Goal: Task Accomplishment & Management: Use online tool/utility

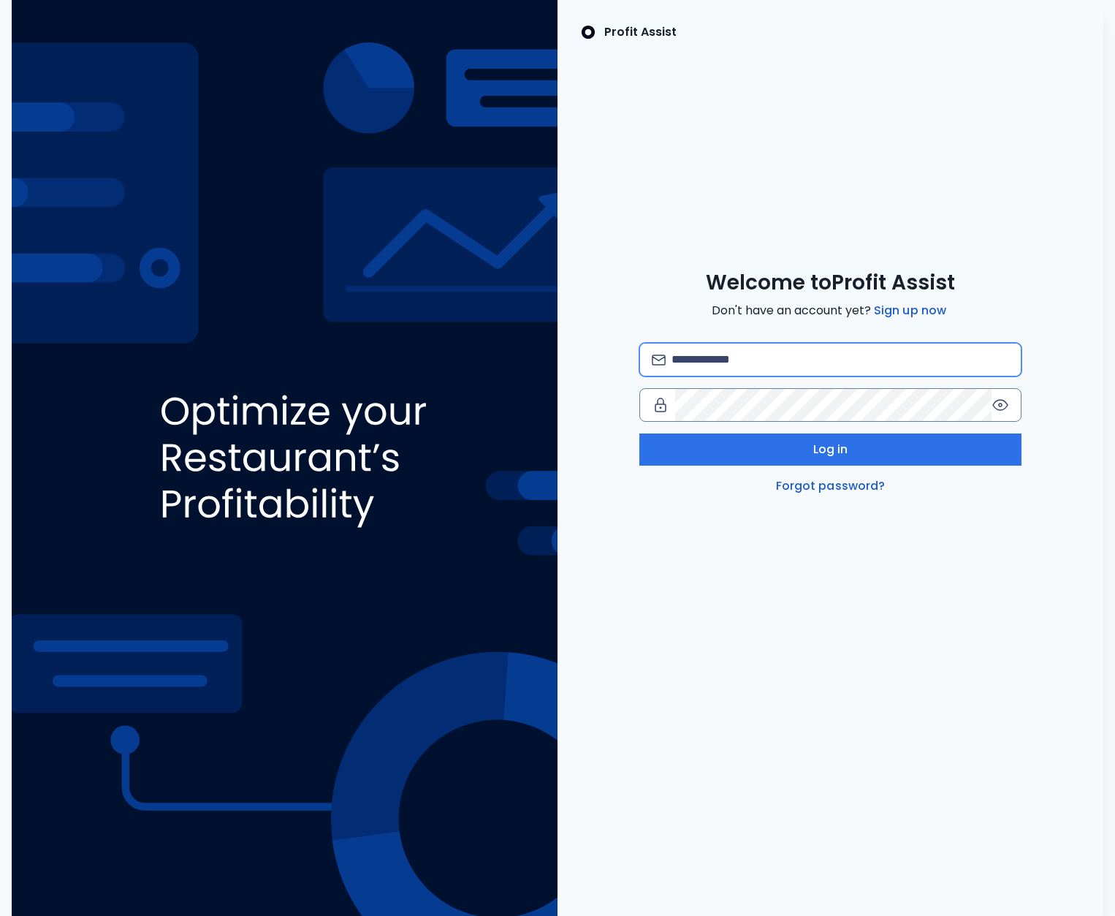
click at [752, 352] on input "email" at bounding box center [841, 360] width 338 height 32
type input "**********"
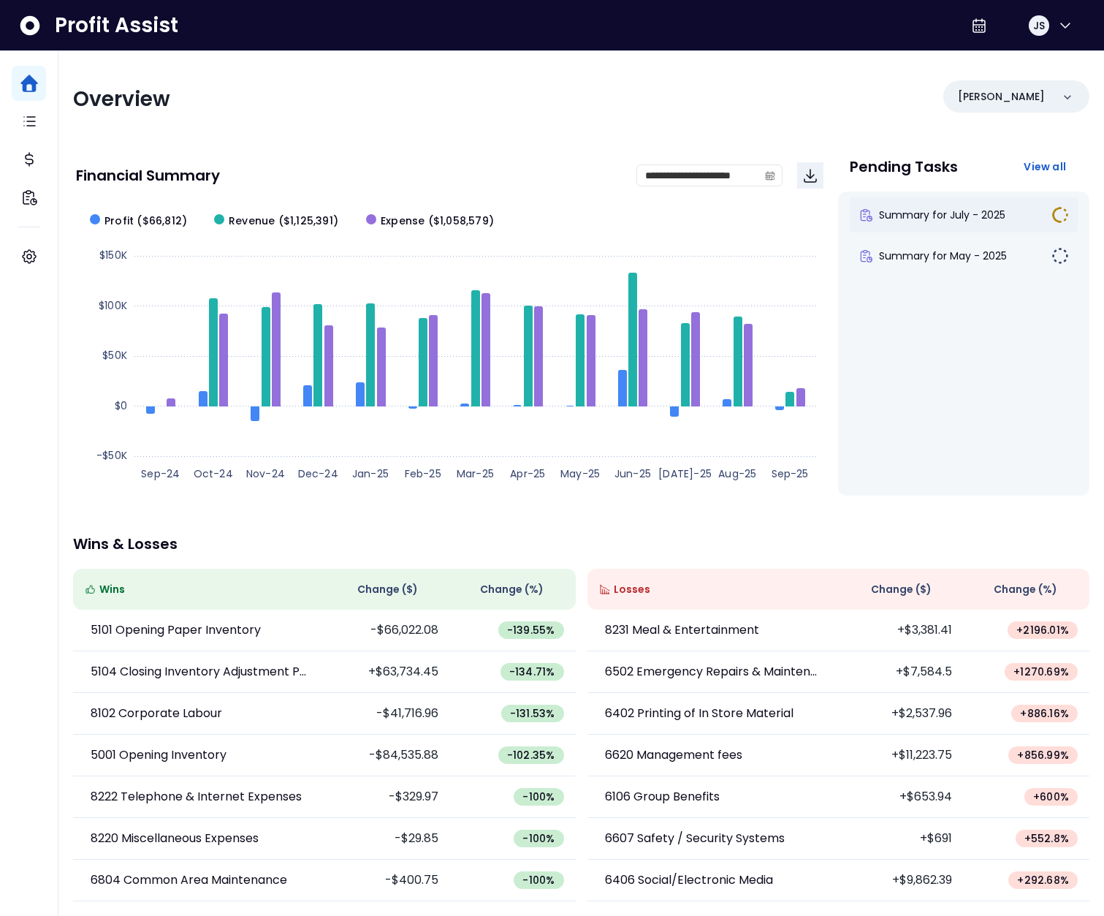
click at [935, 224] on div "Summary for July - 2025" at bounding box center [964, 214] width 228 height 35
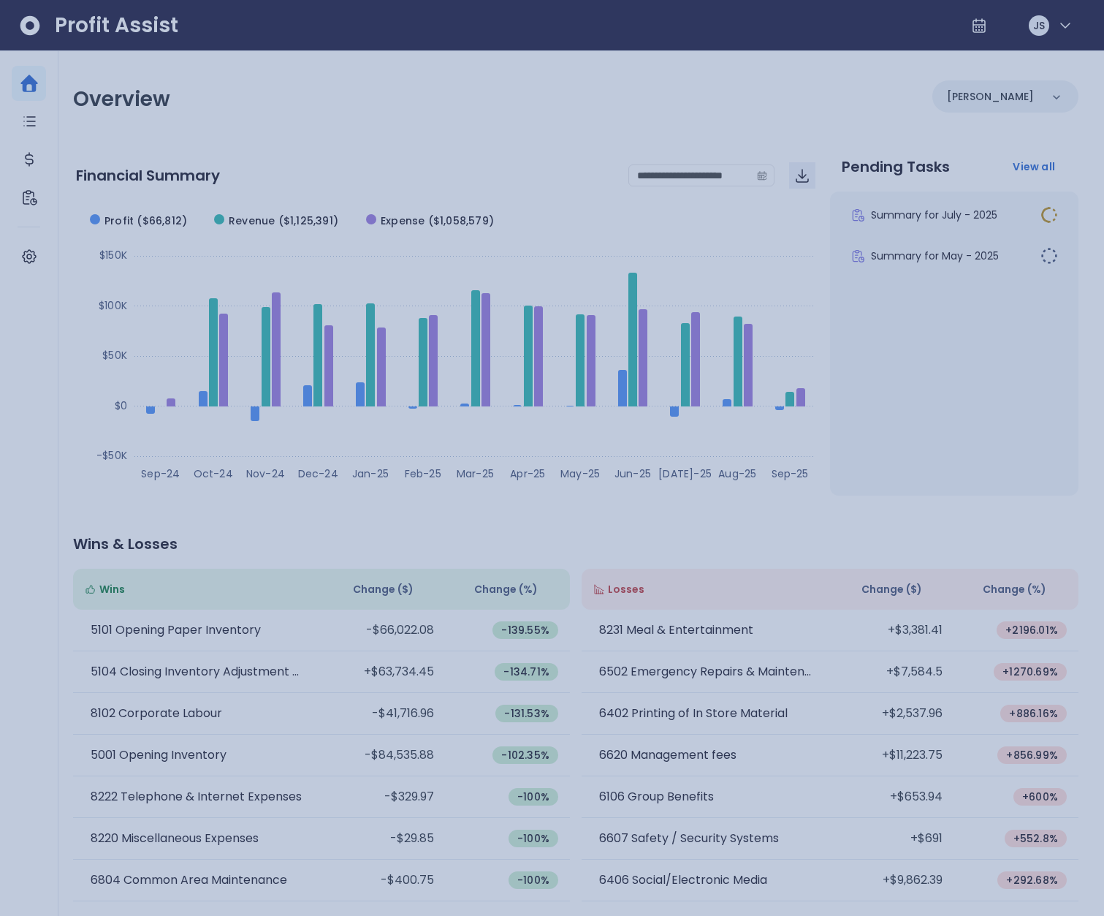
click at [740, 274] on div at bounding box center [552, 458] width 1104 height 916
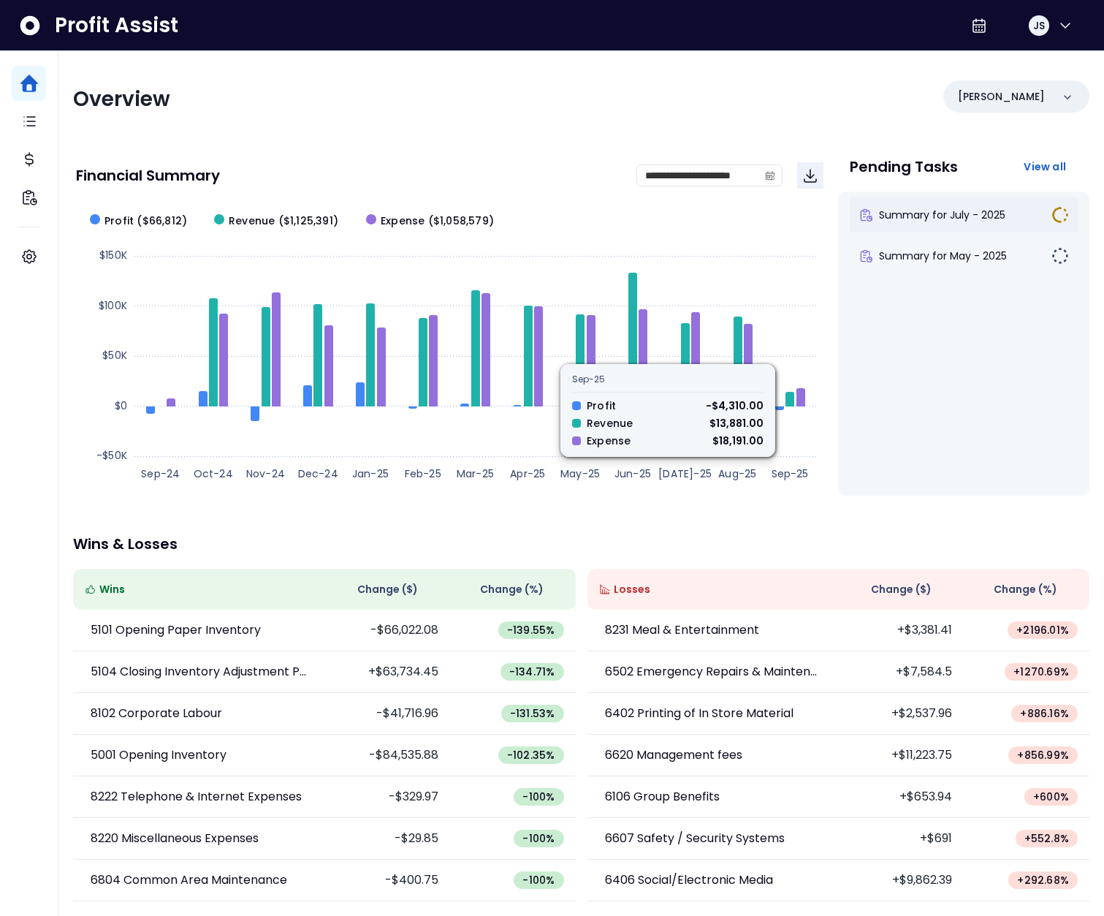
click at [922, 216] on span "Summary for July - 2025" at bounding box center [942, 215] width 126 height 15
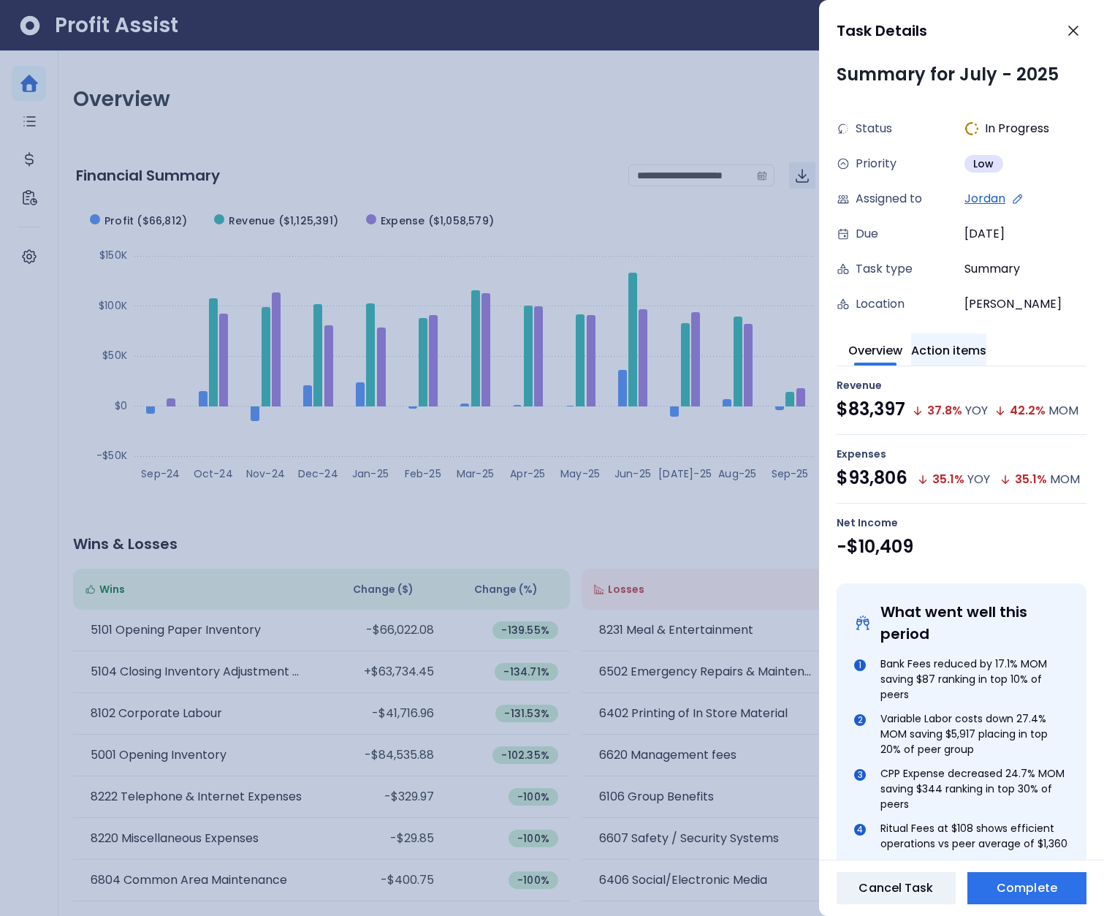
click at [949, 357] on button "Action items" at bounding box center [948, 349] width 75 height 32
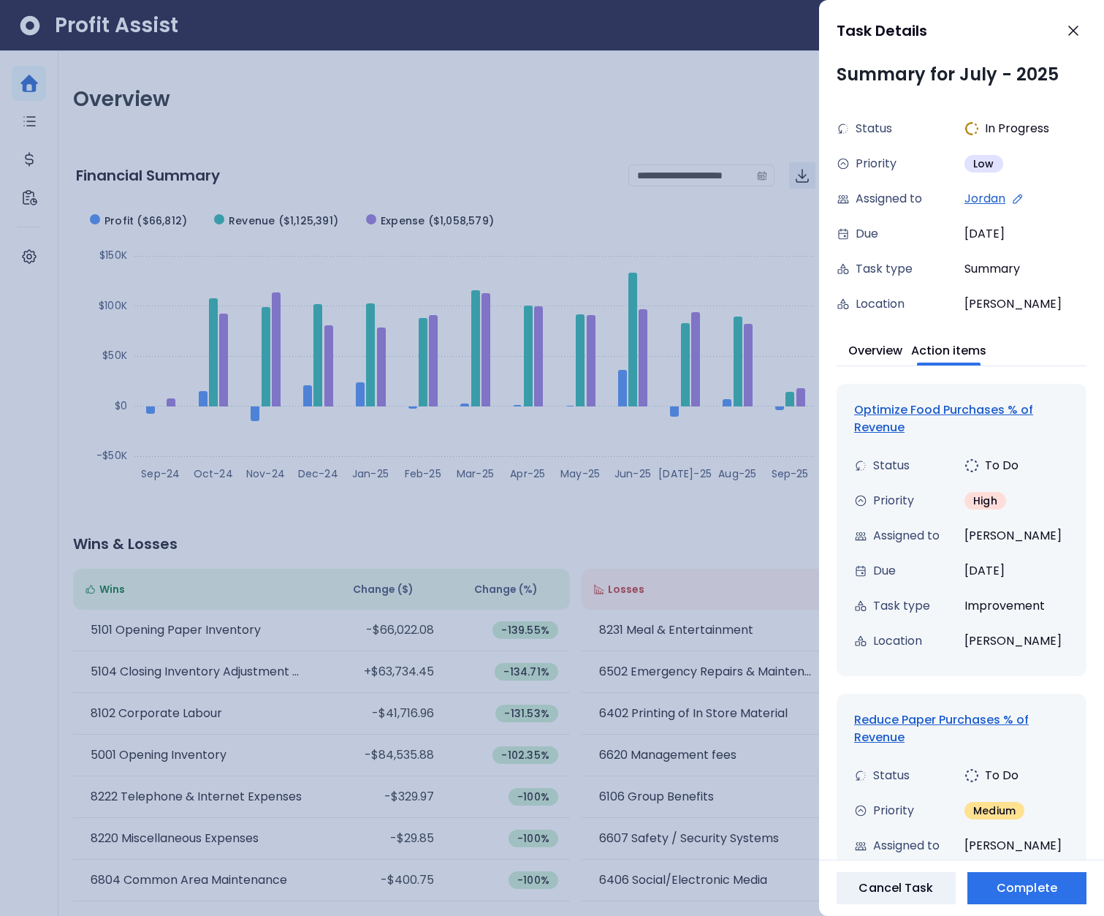
click at [930, 410] on div "Optimize Food Purchases % of Revenue" at bounding box center [961, 418] width 215 height 35
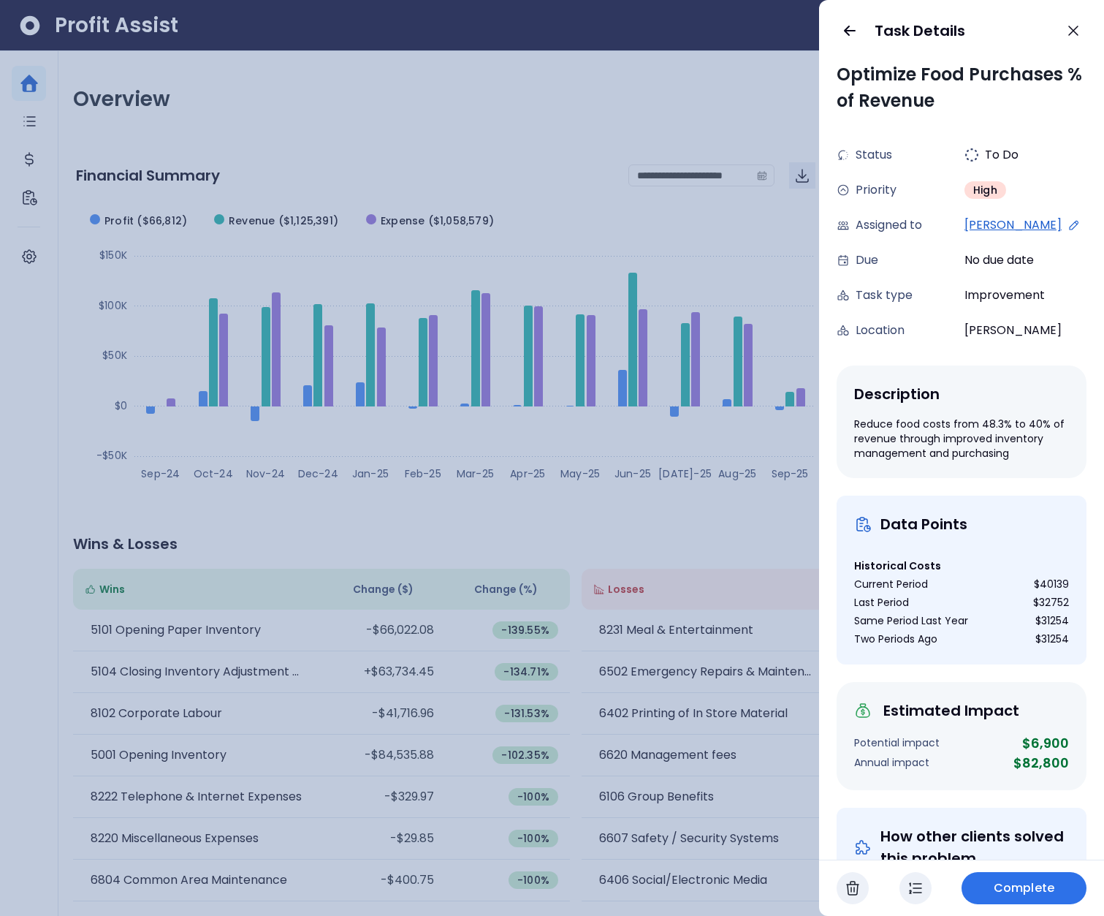
click at [541, 290] on div at bounding box center [552, 458] width 1104 height 916
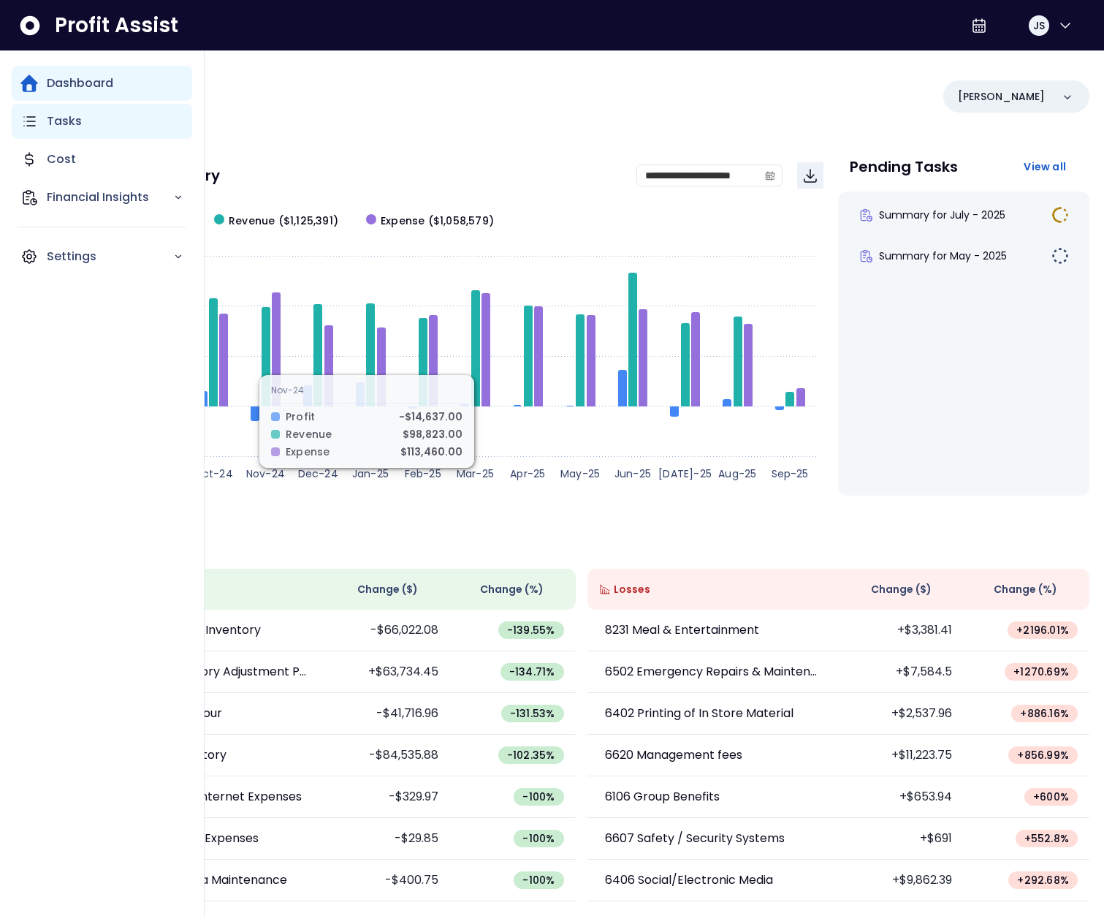
click at [30, 115] on icon "Main navigation" at bounding box center [29, 122] width 18 height 18
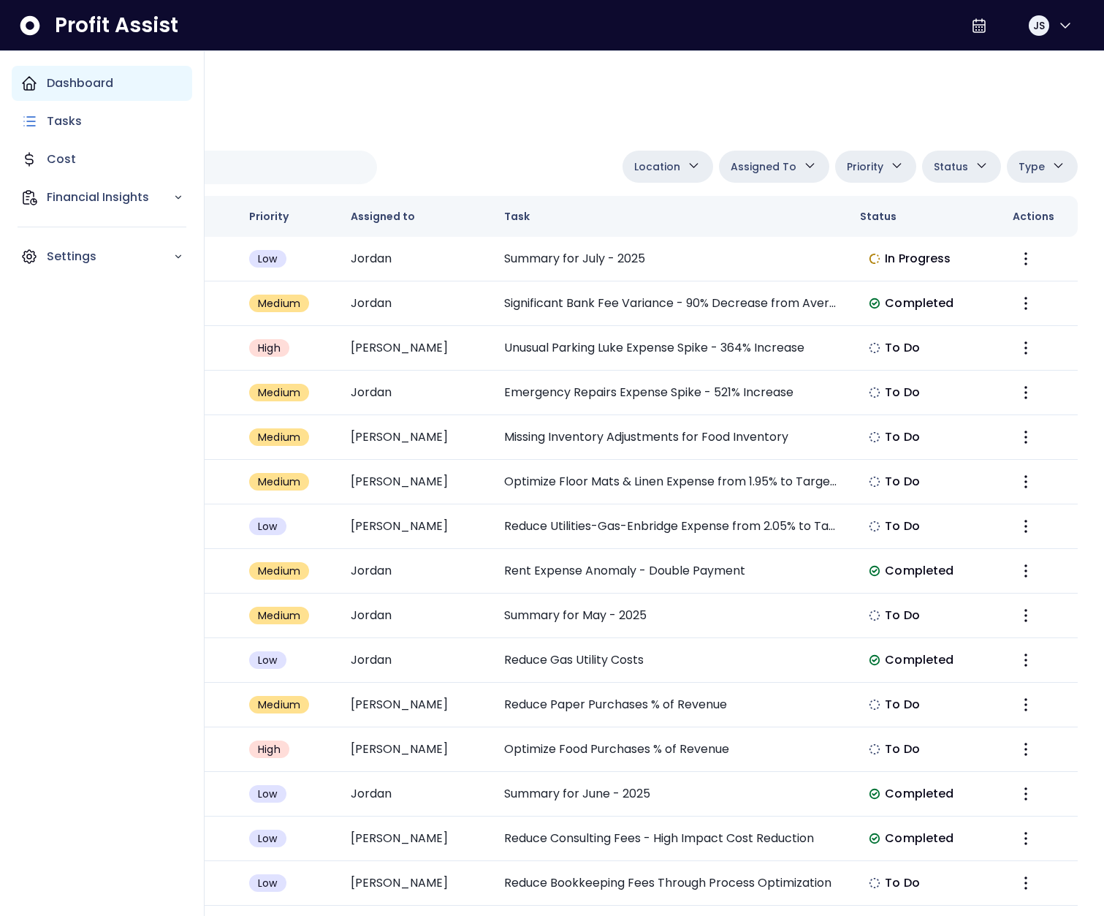
click at [34, 94] on div "Dashboard" at bounding box center [102, 83] width 181 height 35
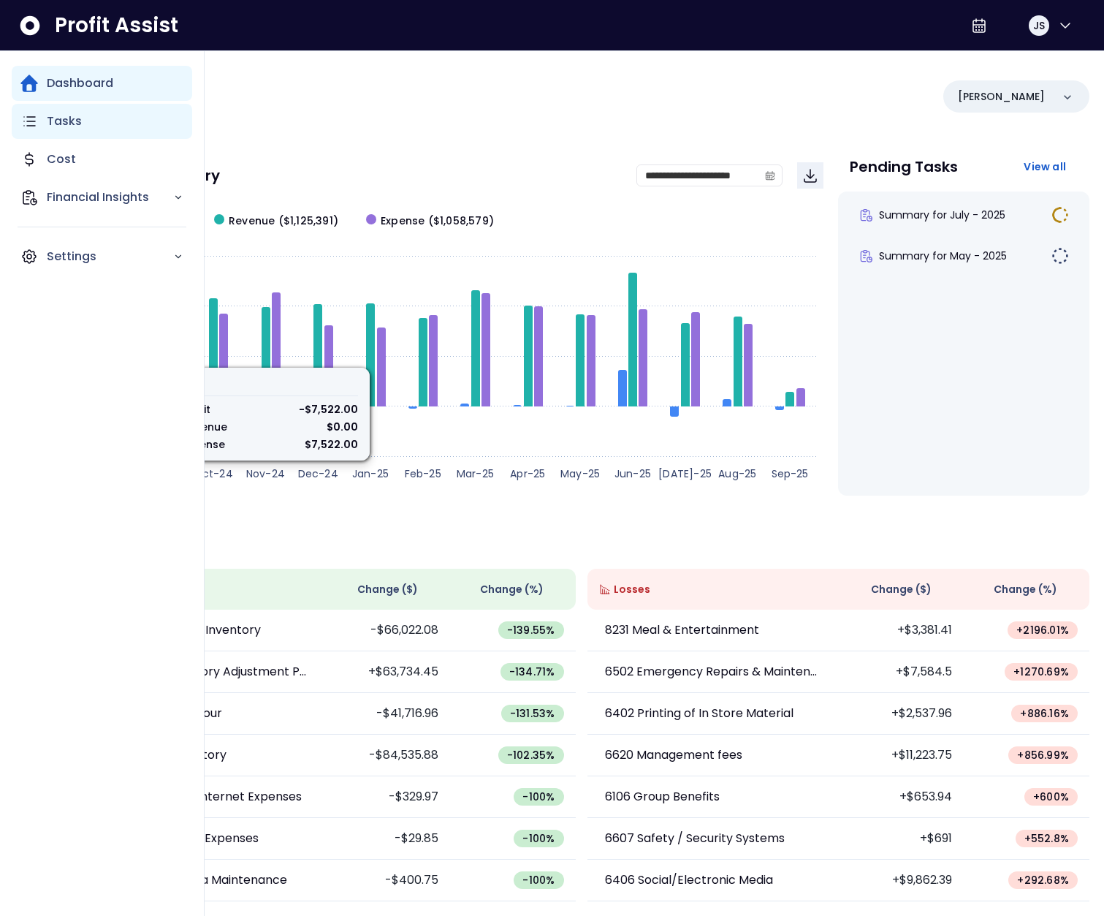
click at [34, 122] on icon "Main navigation" at bounding box center [29, 122] width 18 height 18
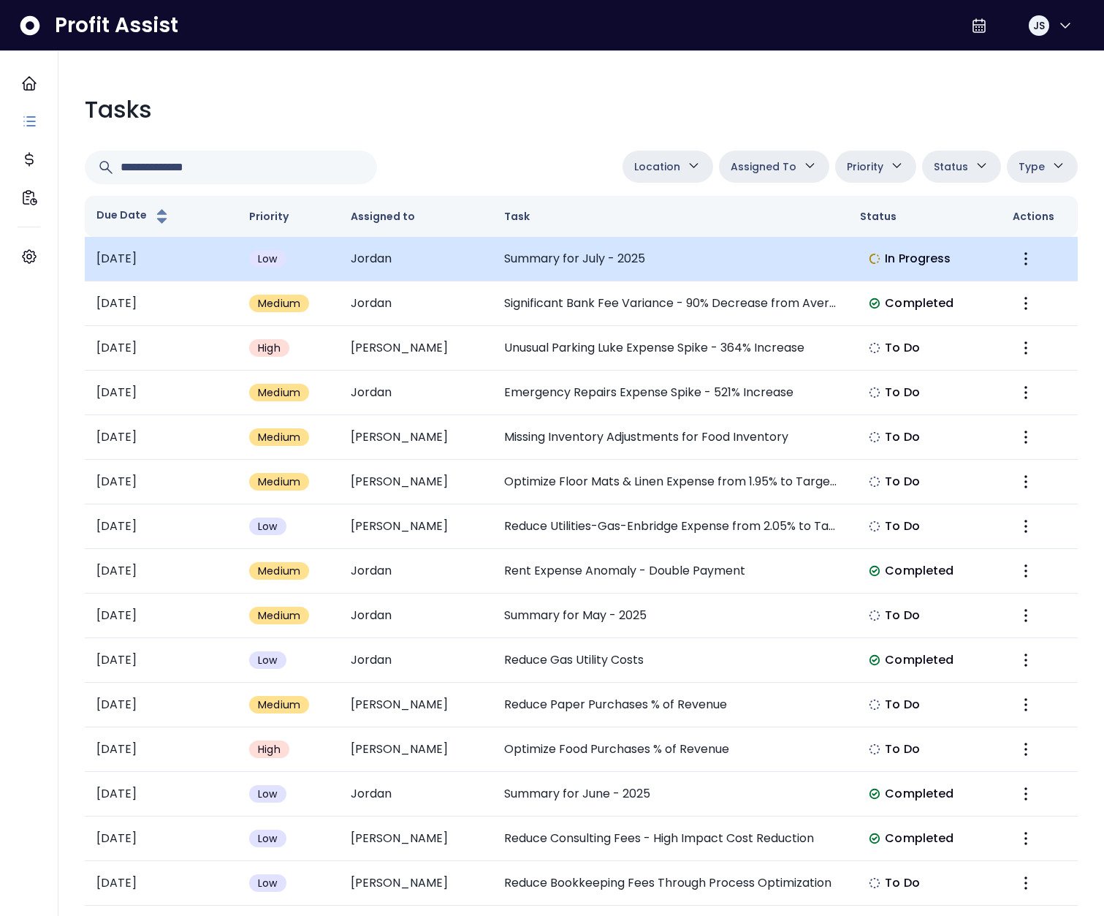
click at [507, 257] on td "Summary for July - 2025" at bounding box center [671, 259] width 357 height 45
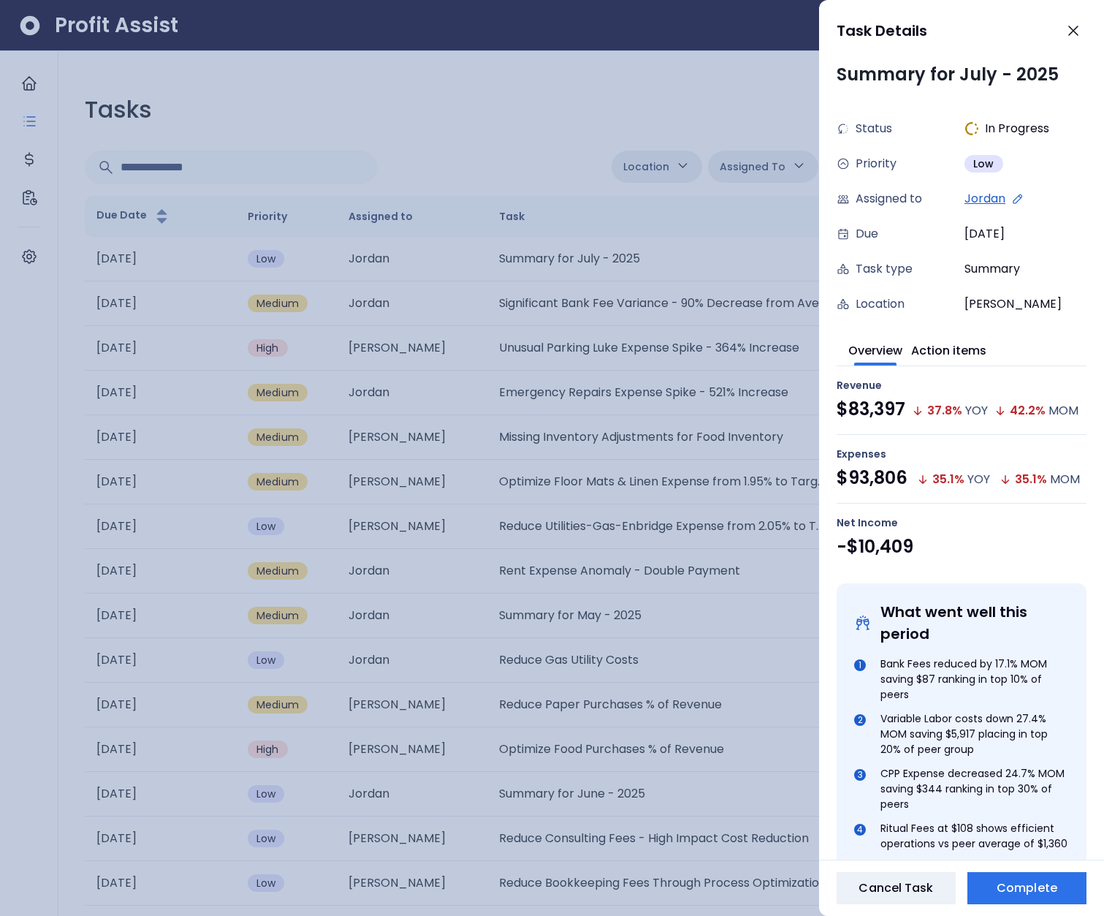
click at [595, 231] on div at bounding box center [552, 458] width 1104 height 916
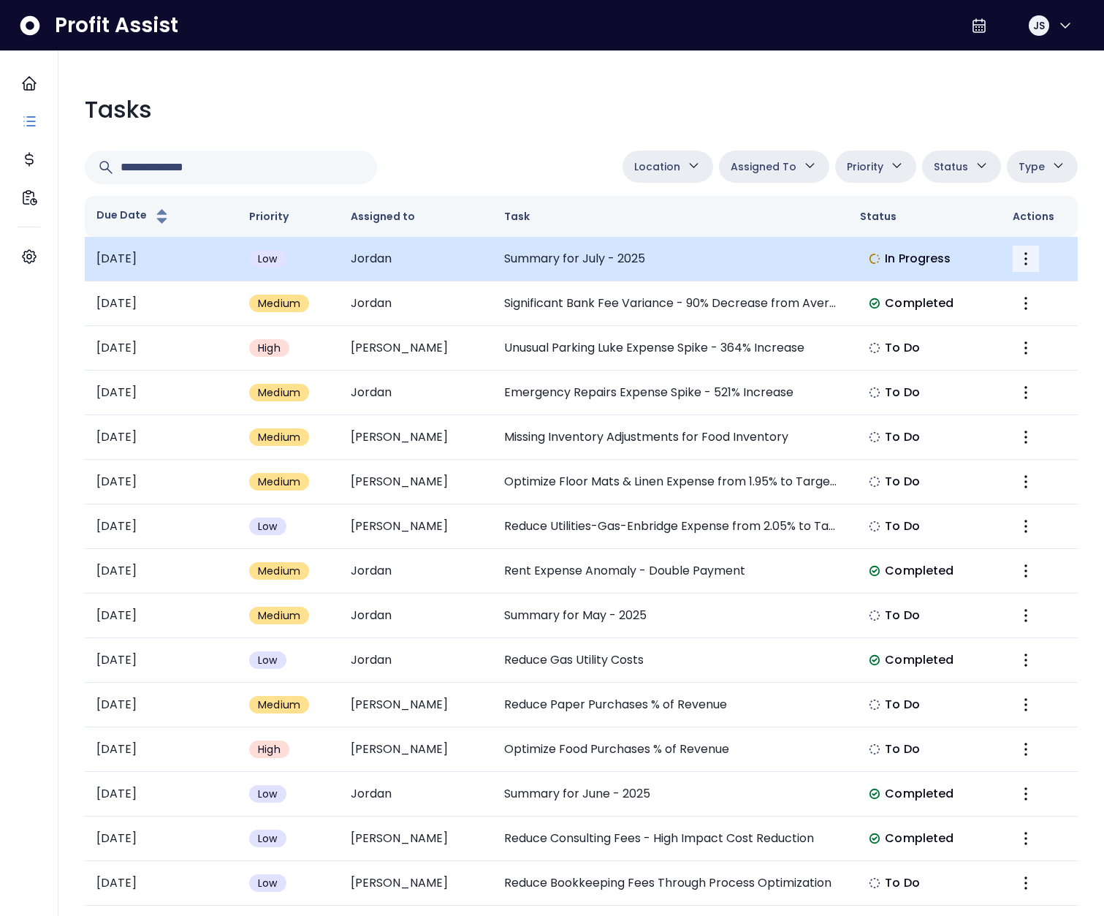
click at [1017, 254] on button "More" at bounding box center [1026, 259] width 26 height 26
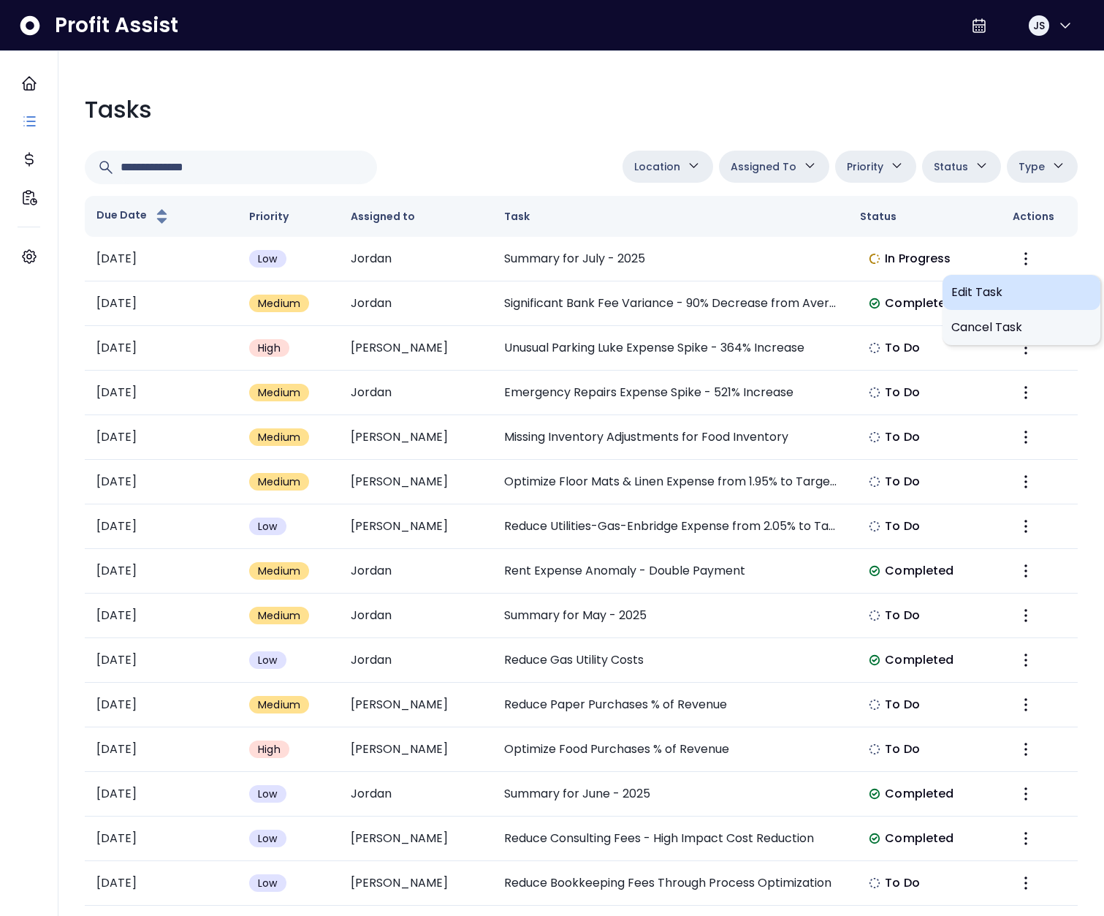
click at [979, 297] on span "Edit Task" at bounding box center [1022, 293] width 140 height 18
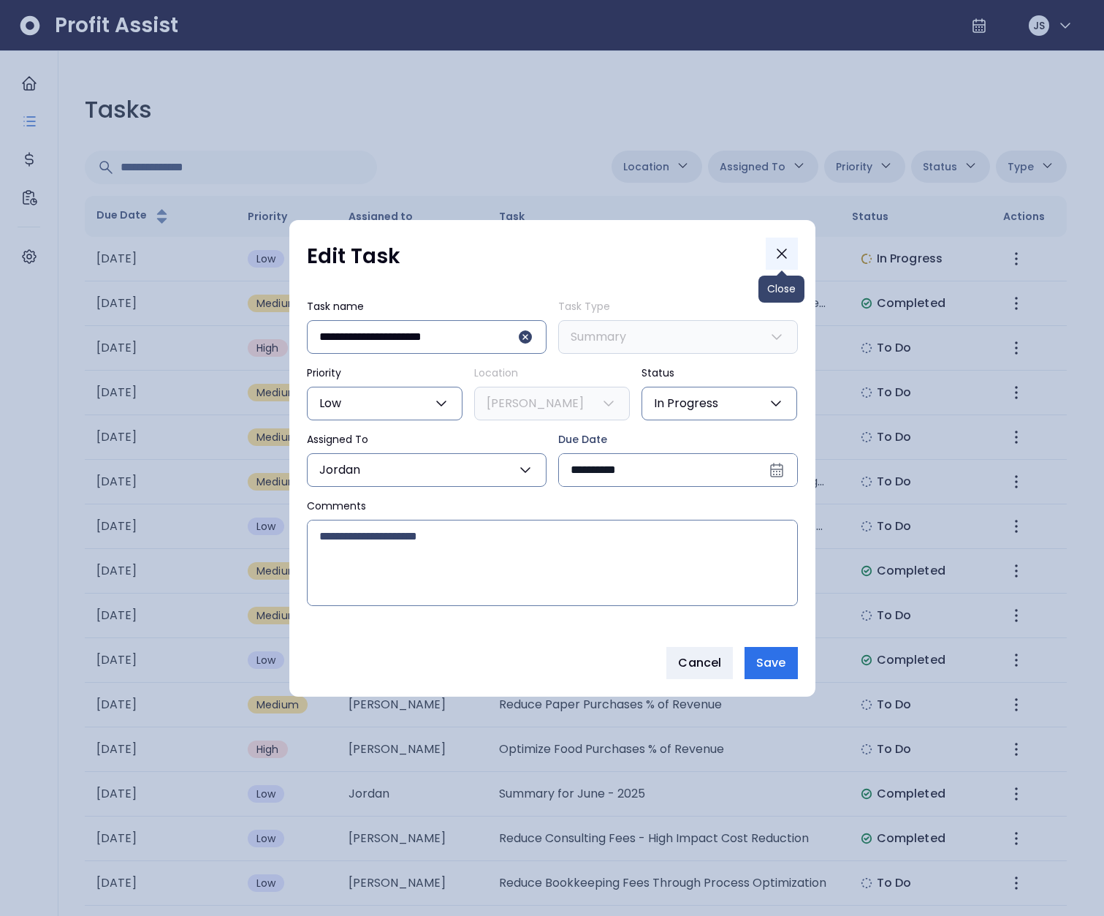
click at [794, 254] on button "Close" at bounding box center [782, 254] width 32 height 32
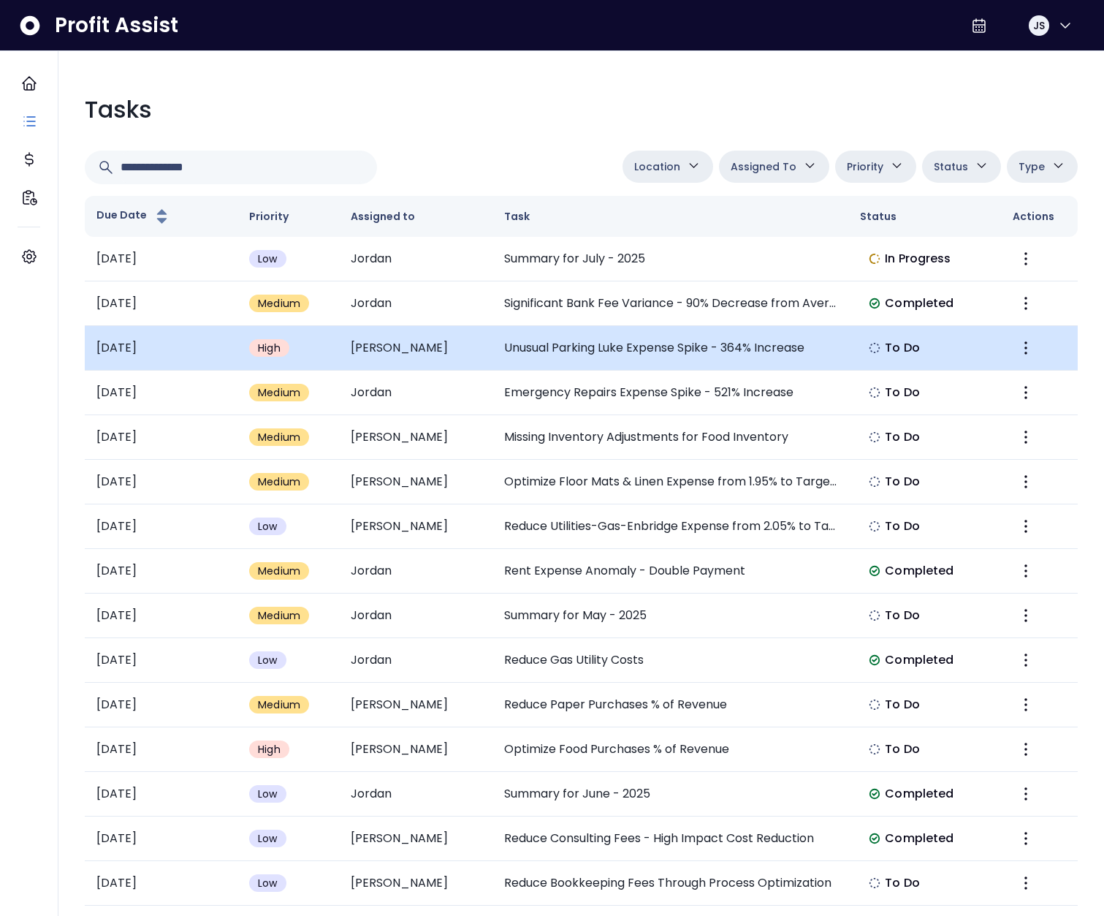
click at [697, 349] on td "Unusual Parking Luke Expense Spike - 364% Increase" at bounding box center [671, 348] width 357 height 45
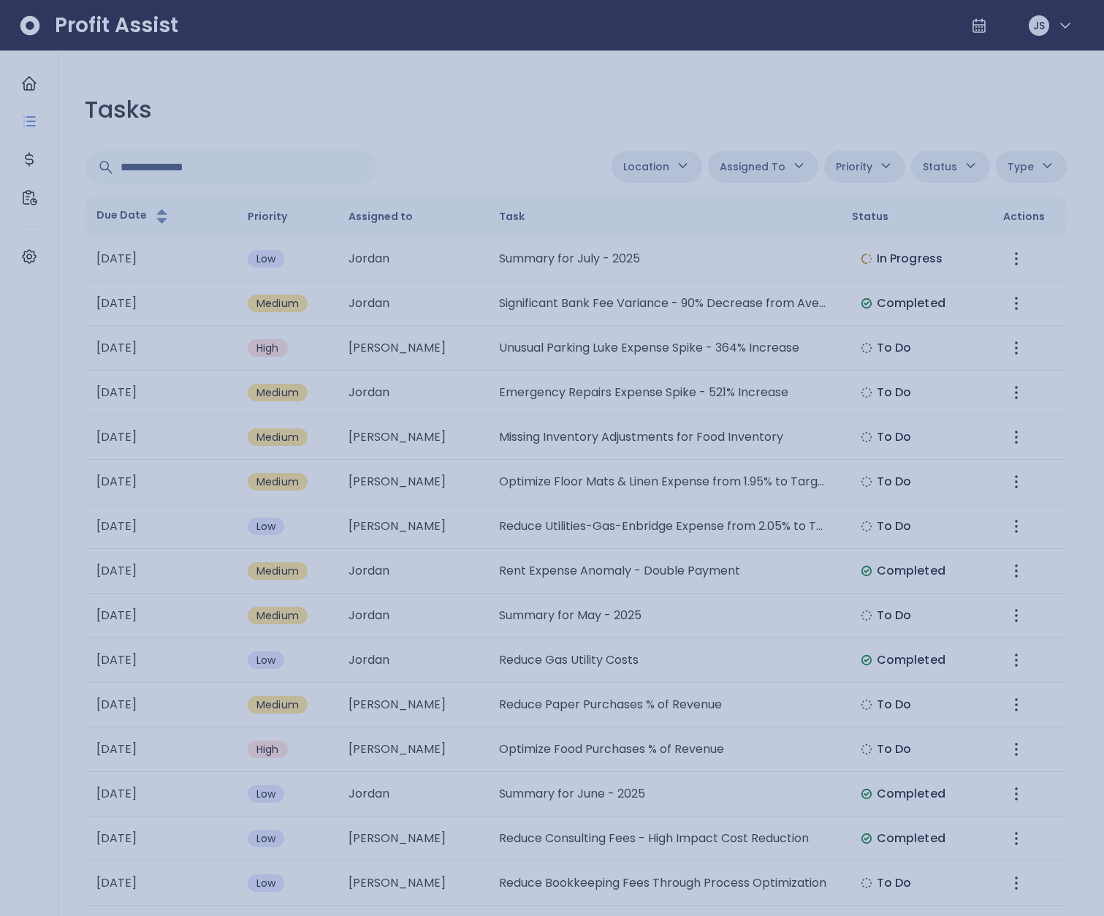
click at [385, 118] on div at bounding box center [552, 458] width 1104 height 916
